Goal: Task Accomplishment & Management: Manage account settings

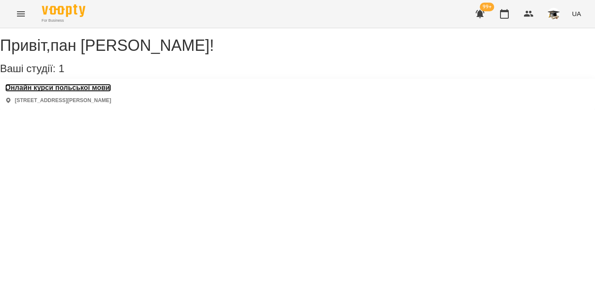
click at [107, 92] on h3 "Онлайн курси польської мови" at bounding box center [58, 88] width 106 height 8
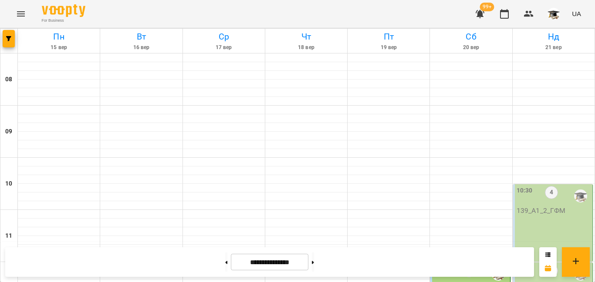
scroll to position [87, 0]
click at [519, 186] on div "10:30" at bounding box center [524, 196] width 16 height 20
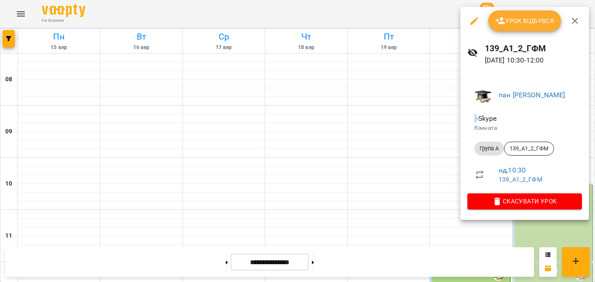
click at [523, 16] on span "Урок відбувся" at bounding box center [524, 21] width 59 height 10
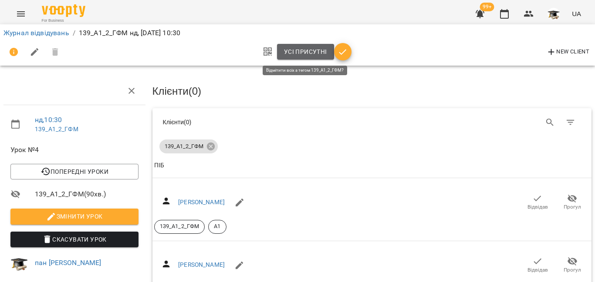
click at [302, 48] on span "Усі присутні" at bounding box center [305, 52] width 43 height 10
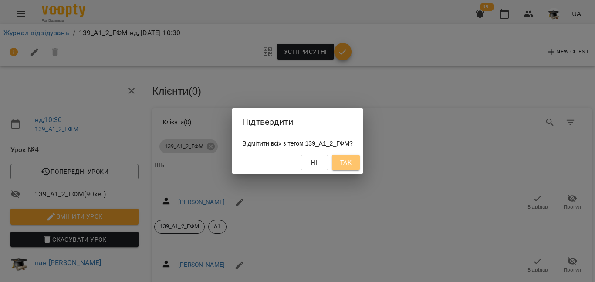
click at [351, 166] on span "Так" at bounding box center [345, 163] width 11 height 10
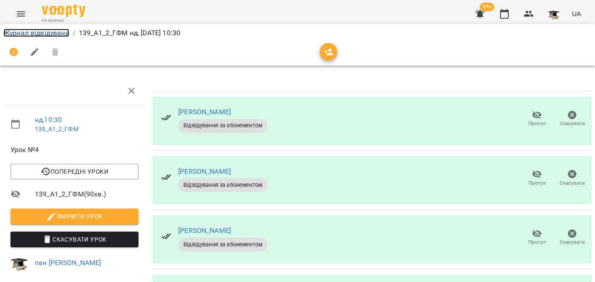
click at [39, 34] on link "Журнал відвідувань" at bounding box center [36, 33] width 66 height 8
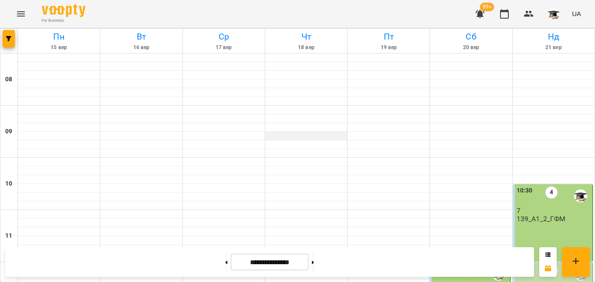
scroll to position [131, 0]
click at [518, 265] on label "12:00" at bounding box center [524, 270] width 16 height 10
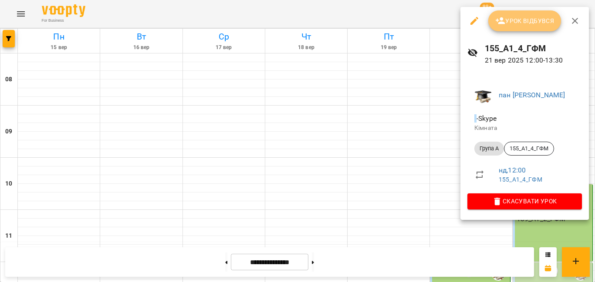
click at [506, 21] on span "Урок відбувся" at bounding box center [524, 21] width 59 height 10
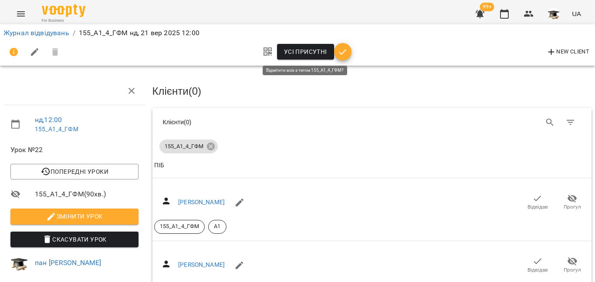
click at [304, 51] on span "Усі присутні" at bounding box center [305, 52] width 43 height 10
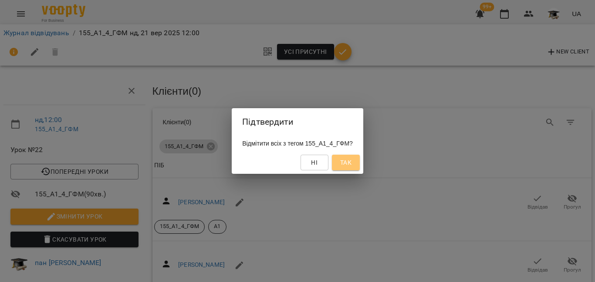
click at [351, 163] on span "Так" at bounding box center [345, 163] width 11 height 10
